Goal: Information Seeking & Learning: Learn about a topic

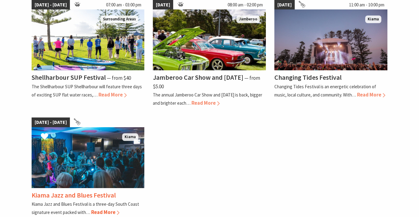
scroll to position [462, 0]
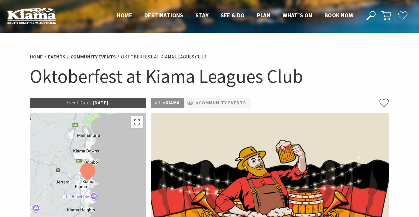
click at [57, 58] on link "Events" at bounding box center [56, 56] width 17 height 6
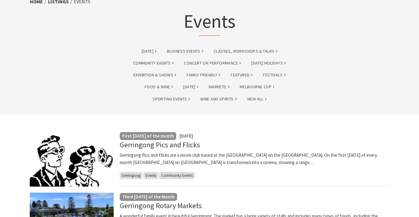
scroll to position [36, 0]
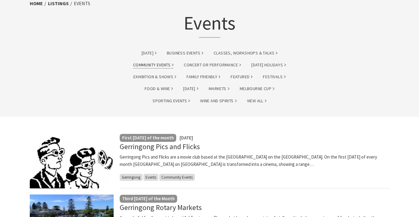
click at [161, 64] on link "Community Events" at bounding box center [153, 64] width 40 height 7
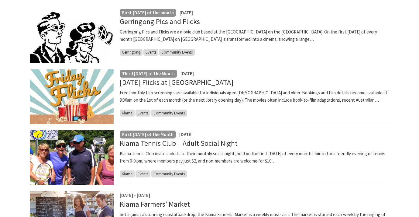
scroll to position [171, 0]
